Goal: Check status

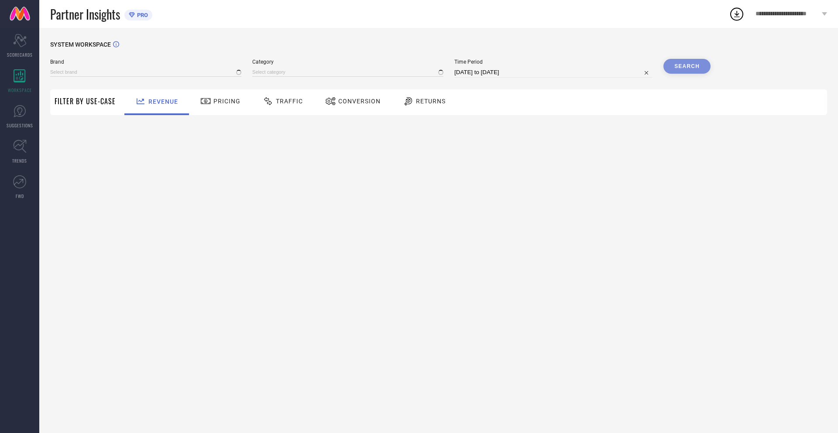
type input "NIKE"
type input "All"
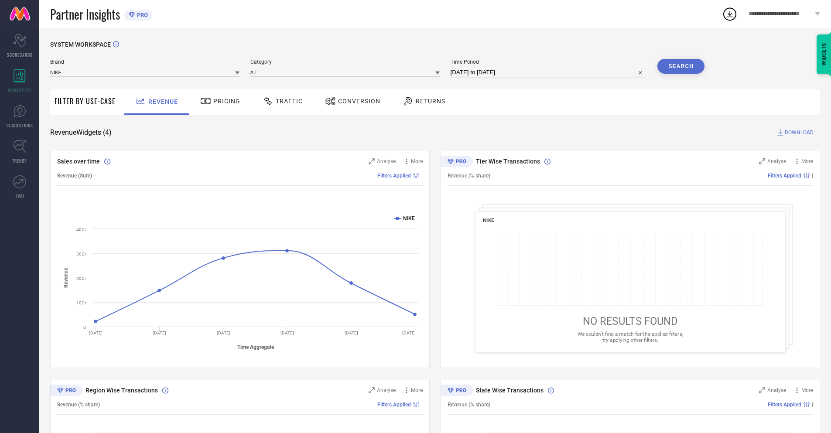
click at [350, 102] on span "Conversion" at bounding box center [359, 101] width 42 height 7
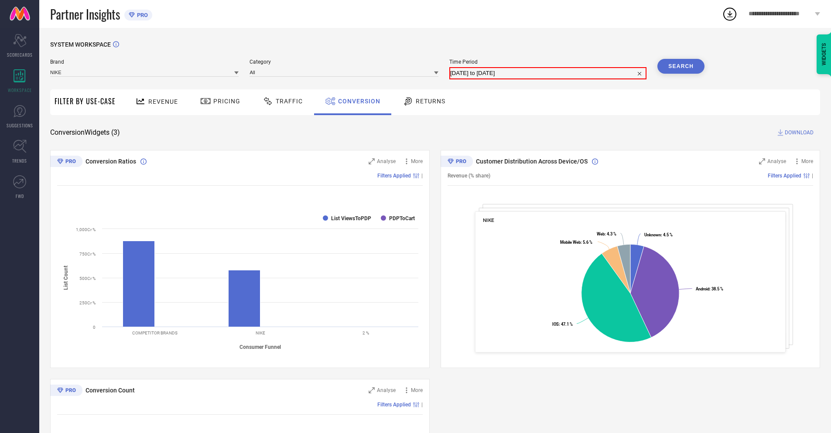
click at [548, 72] on input "08-09-2025 to 08-10-2025" at bounding box center [548, 73] width 196 height 10
select select "8"
select select "2025"
select select "9"
select select "2025"
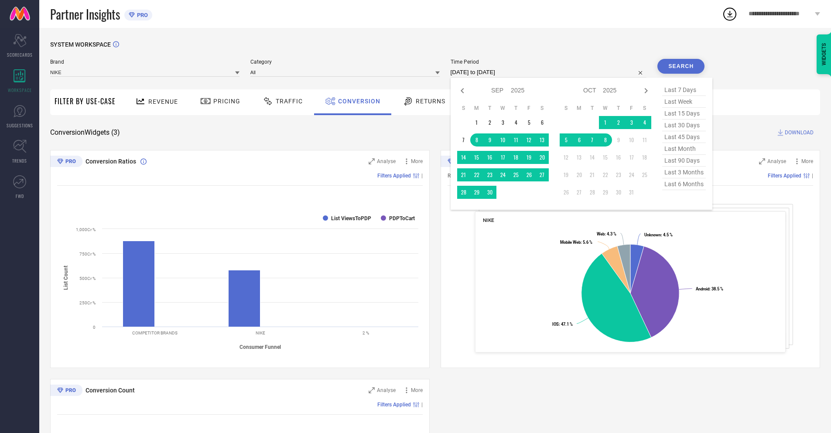
select select "9"
select select "2025"
select select "10"
select select "2025"
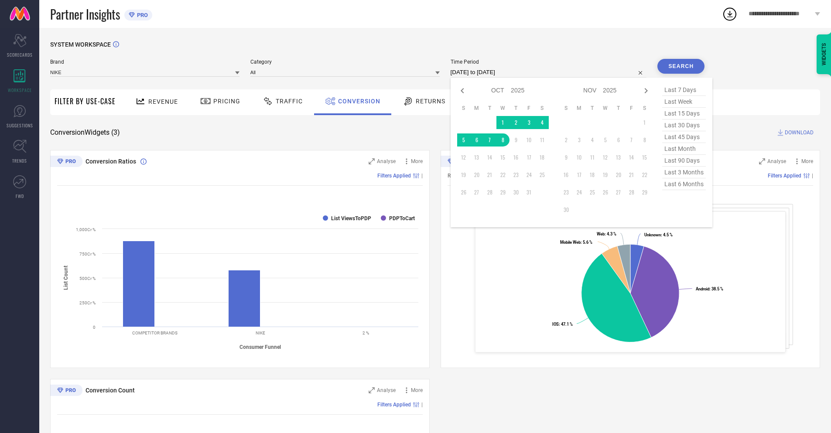
click at [501, 140] on td "8" at bounding box center [503, 140] width 13 height 13
type input "08-10-2025 to 08-10-2025"
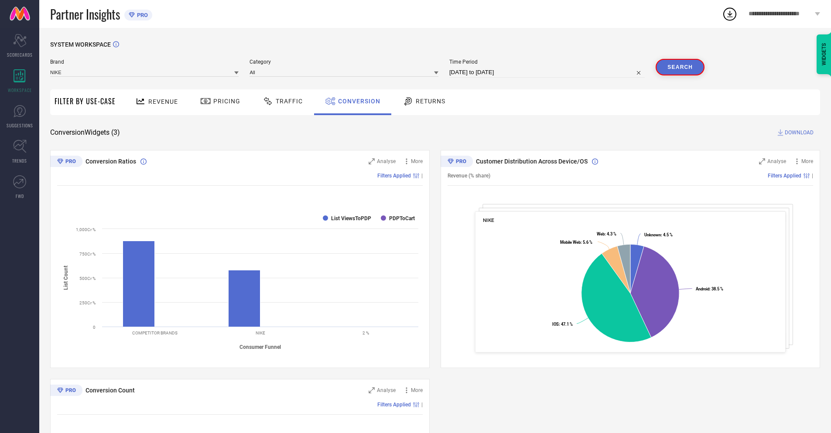
click at [681, 66] on button "Search" at bounding box center [680, 67] width 49 height 17
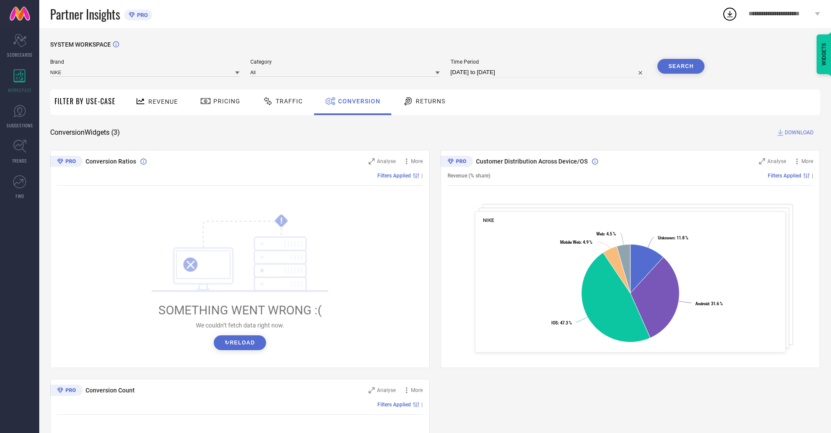
click at [800, 133] on span "DOWNLOAD" at bounding box center [799, 132] width 29 height 9
